Goal: Task Accomplishment & Management: Manage account settings

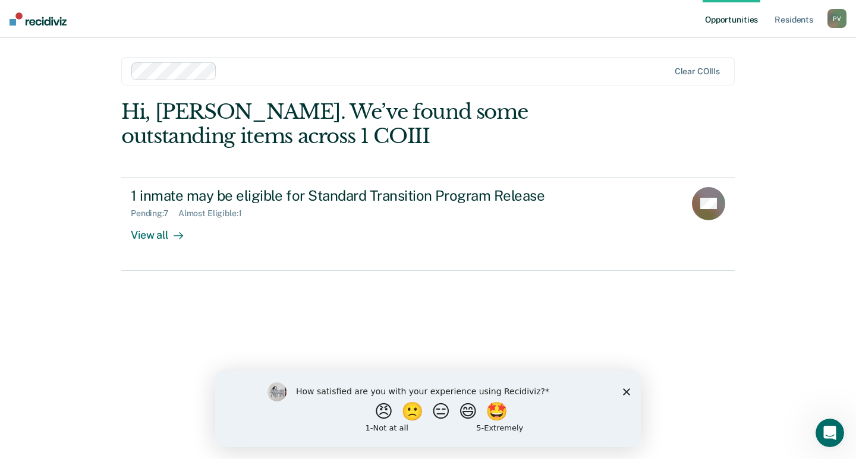
click at [334, 330] on div "Hi, [PERSON_NAME]. We’ve found some outstanding items across 1 COIII 1 inmate m…" at bounding box center [427, 263] width 613 height 326
click at [376, 417] on button "😠" at bounding box center [385, 411] width 28 height 24
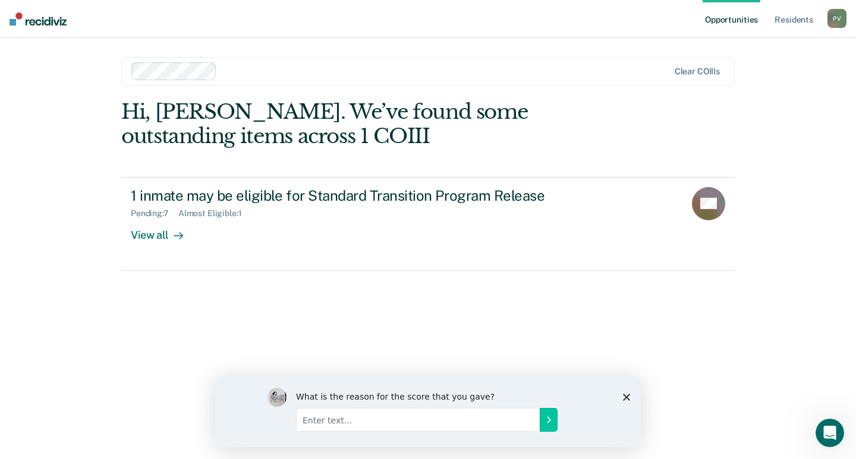
click at [629, 393] on icon "Close survey" at bounding box center [626, 396] width 7 height 7
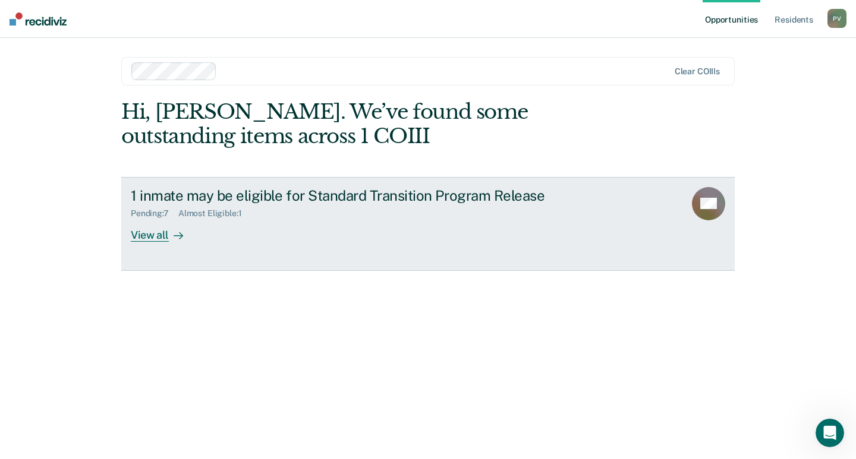
click at [198, 238] on div "1 inmate may be eligible for Standard Transition Program Release Pending : 7 Al…" at bounding box center [354, 214] width 446 height 55
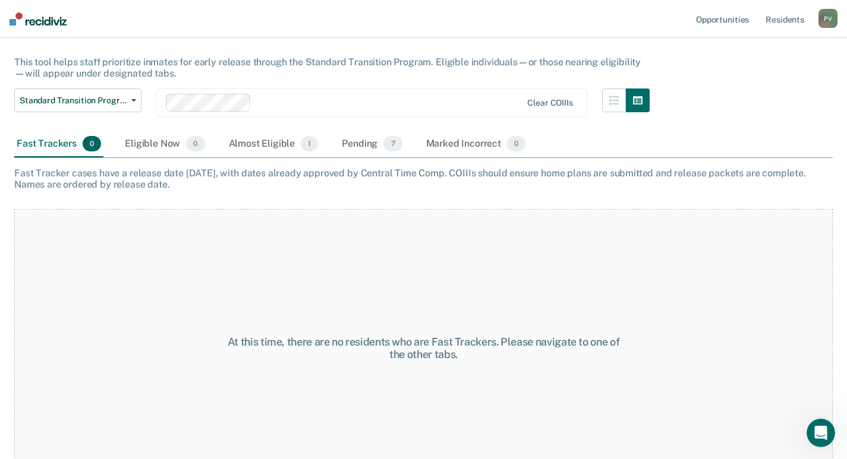
scroll to position [97, 0]
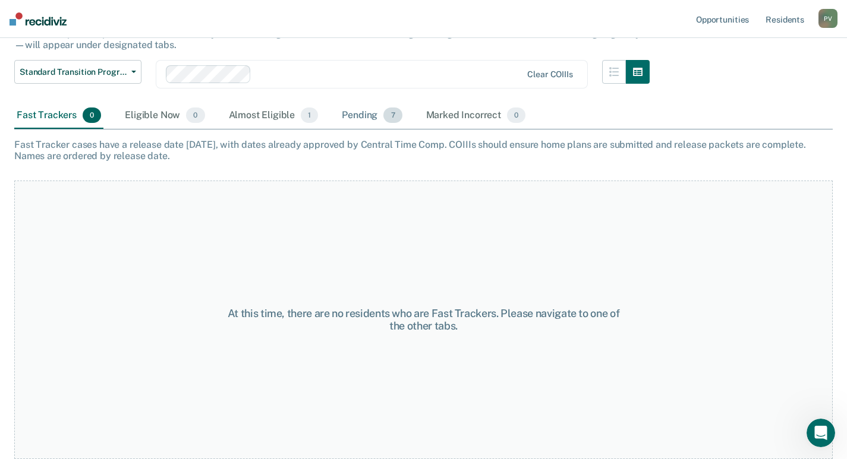
click at [352, 109] on div "Pending 7" at bounding box center [371, 116] width 65 height 26
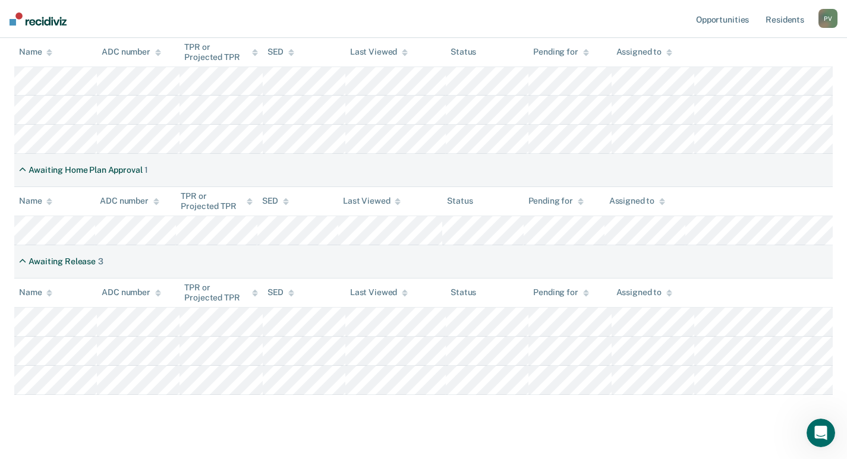
scroll to position [275, 0]
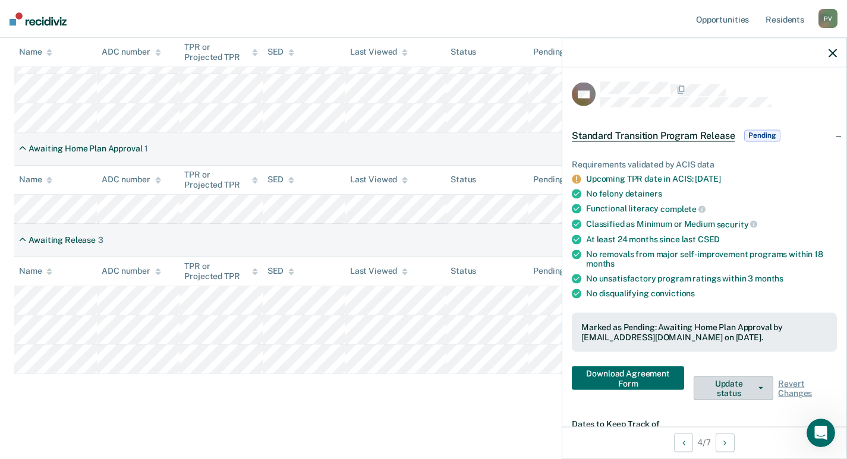
click at [729, 382] on button "Update status" at bounding box center [733, 389] width 80 height 24
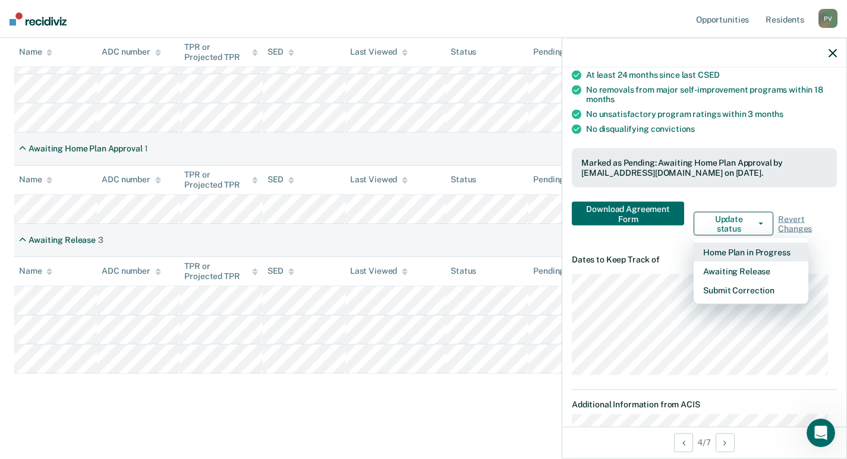
scroll to position [198, 0]
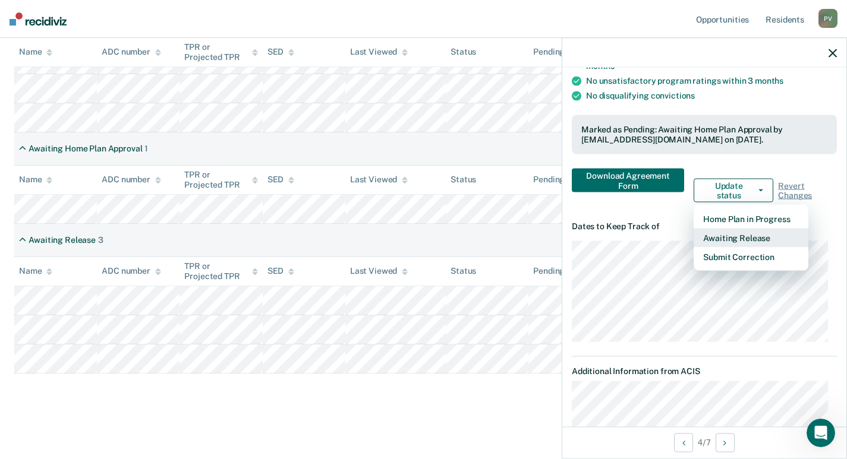
click at [729, 239] on button "Awaiting Release" at bounding box center [750, 238] width 115 height 19
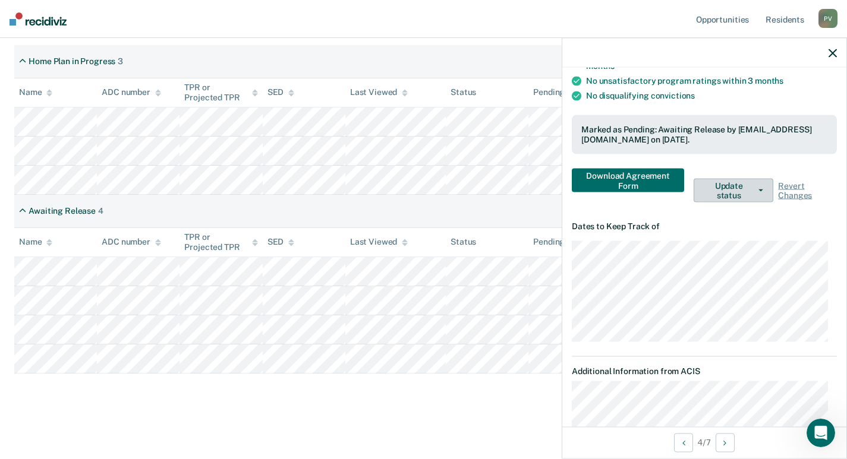
scroll to position [212, 0]
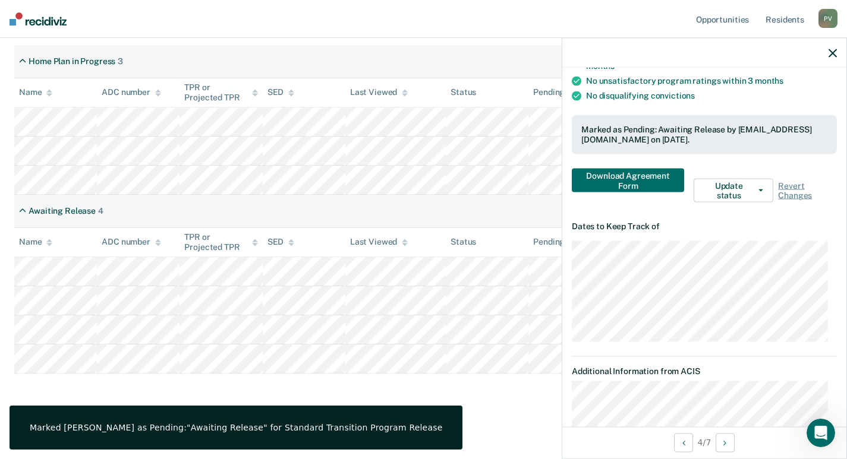
click at [831, 55] on icon "button" at bounding box center [832, 53] width 8 height 8
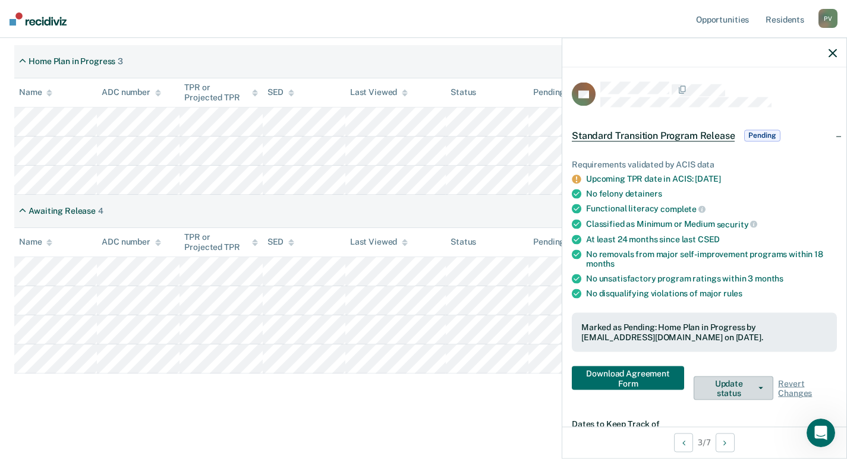
click at [724, 382] on button "Update status" at bounding box center [733, 389] width 80 height 24
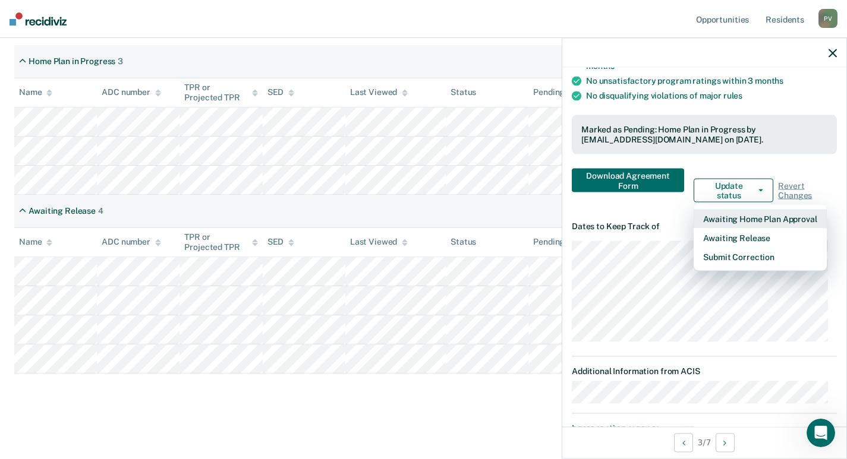
click at [733, 212] on button "Awaiting Home Plan Approval" at bounding box center [759, 219] width 133 height 19
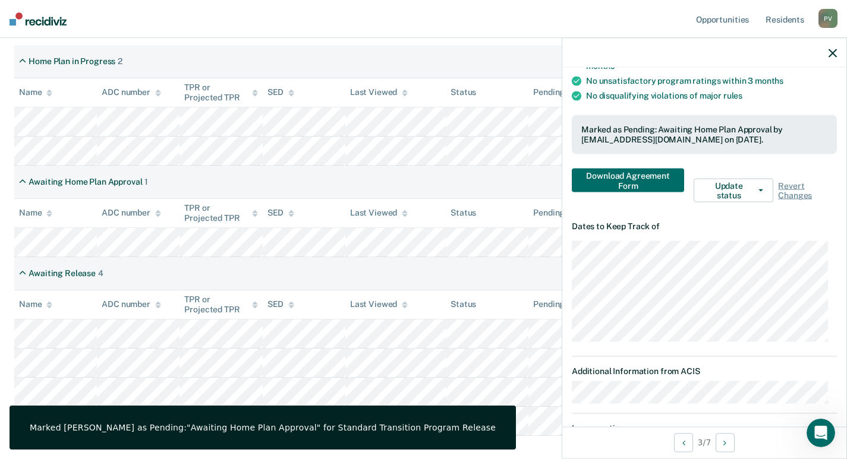
click at [453, 169] on div "Awaiting Home Plan Approval 1" at bounding box center [423, 182] width 818 height 33
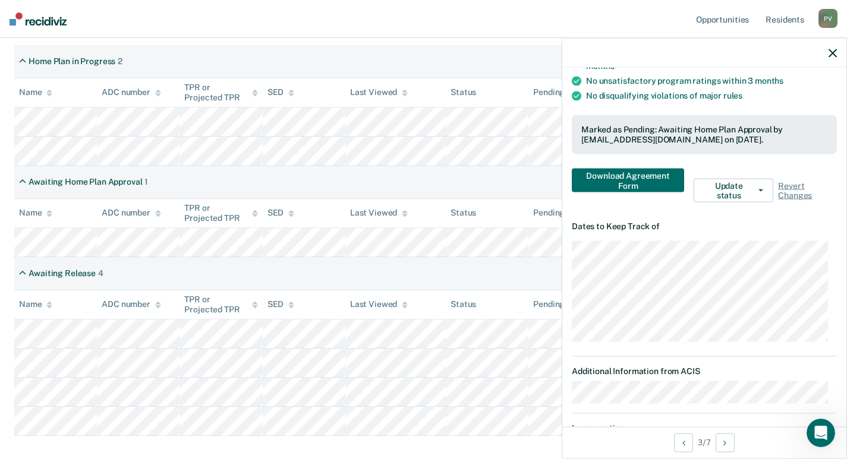
click at [836, 53] on icon "button" at bounding box center [832, 53] width 8 height 8
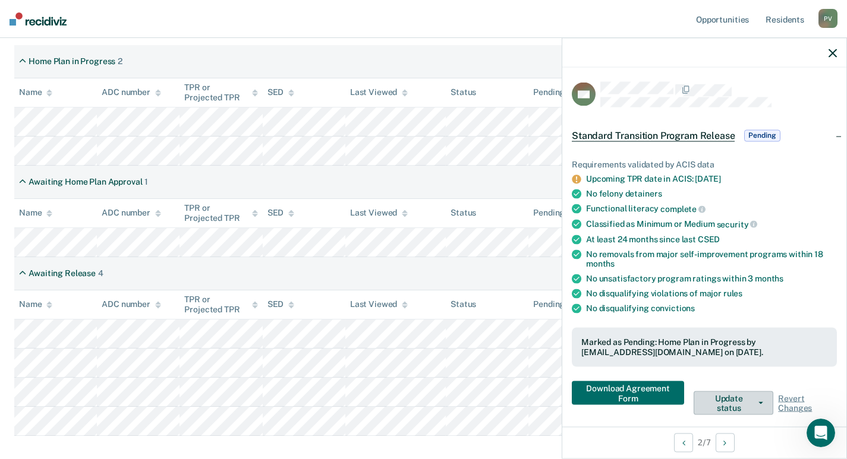
click at [713, 402] on button "Update status" at bounding box center [733, 404] width 80 height 24
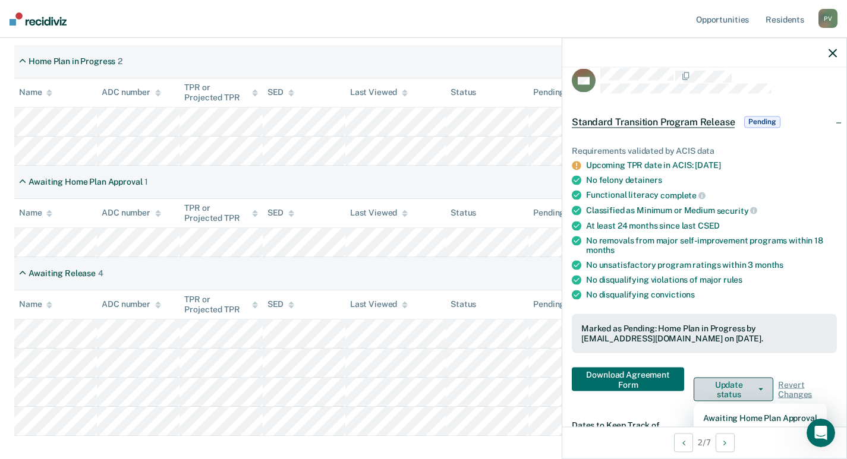
click at [744, 389] on button "Update status" at bounding box center [733, 390] width 80 height 24
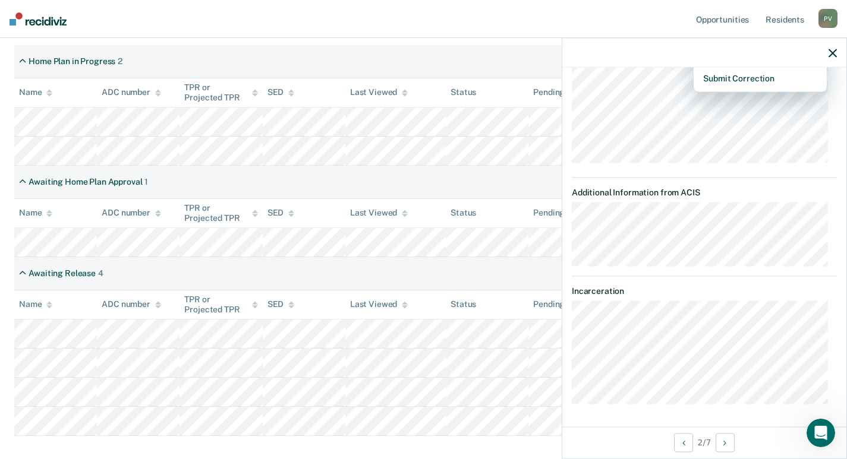
scroll to position [194, 0]
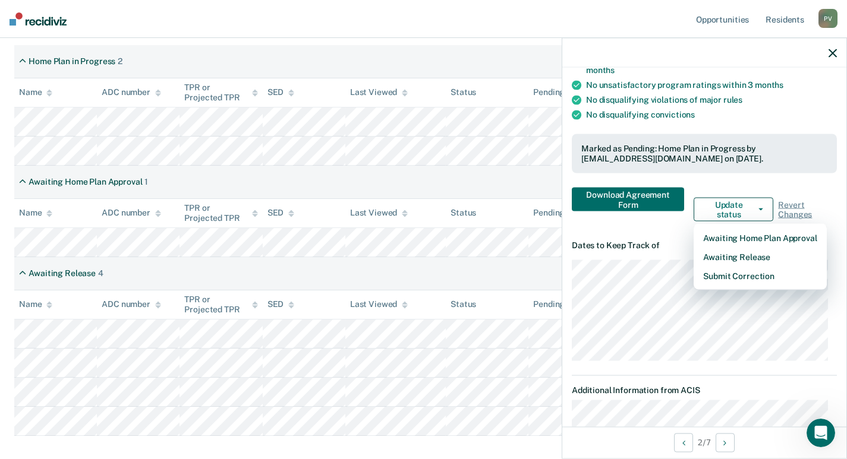
click at [478, 183] on div "Awaiting Home Plan Approval 1" at bounding box center [423, 182] width 818 height 33
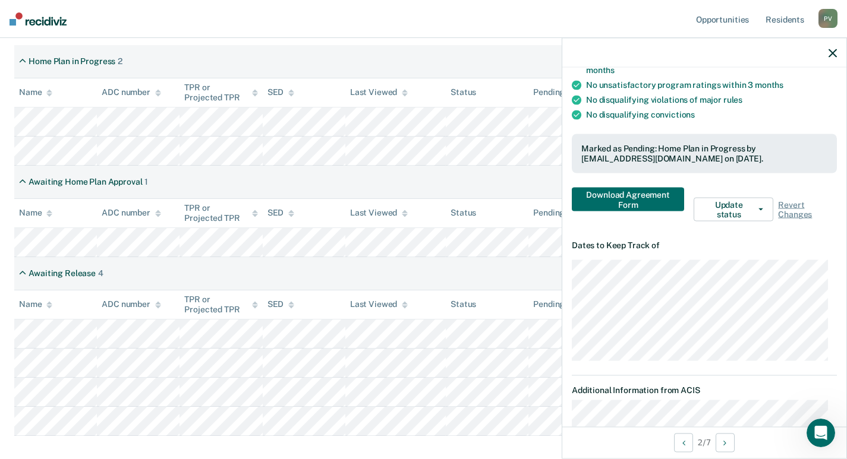
click at [405, 184] on div "Awaiting Home Plan Approval 1" at bounding box center [423, 182] width 818 height 33
click at [828, 49] on icon "button" at bounding box center [832, 53] width 8 height 8
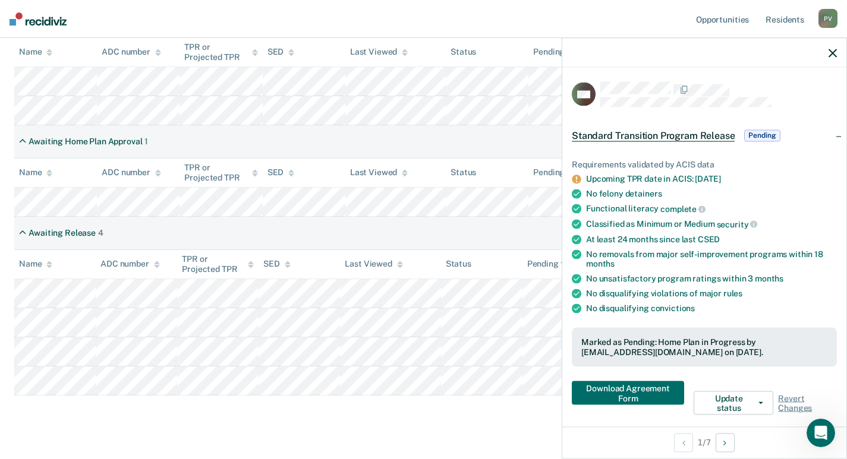
scroll to position [275, 0]
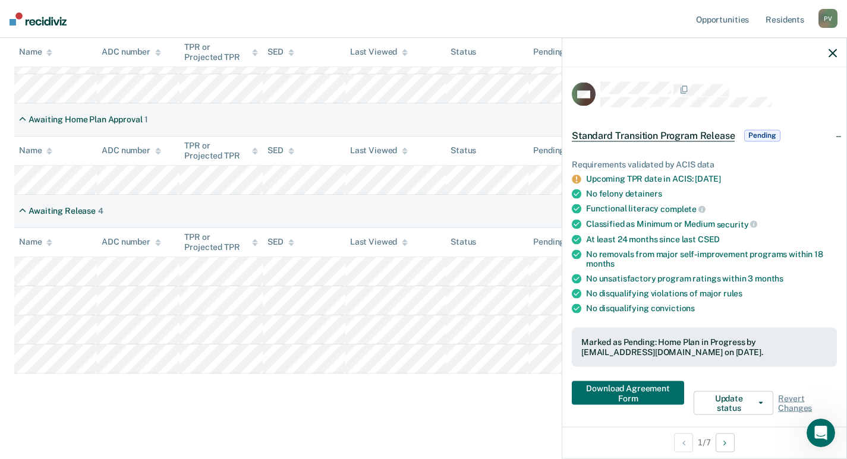
click at [824, 47] on div at bounding box center [704, 53] width 284 height 30
click at [837, 55] on div at bounding box center [704, 53] width 284 height 30
click at [832, 51] on icon "button" at bounding box center [832, 53] width 8 height 8
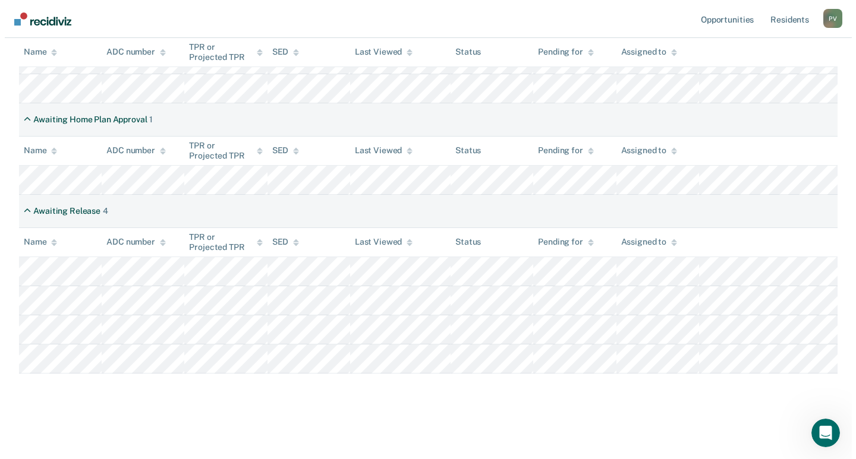
scroll to position [0, 0]
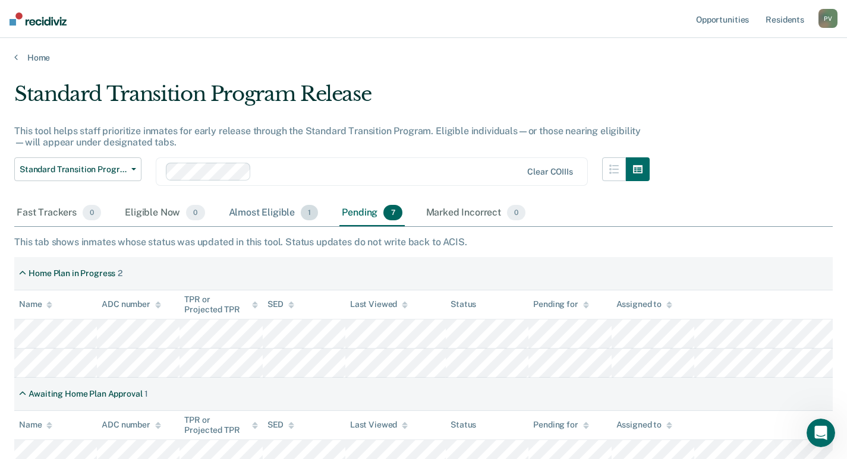
click at [232, 219] on div "Almost Eligible 1" at bounding box center [273, 213] width 94 height 26
